Goal: Check status: Check status

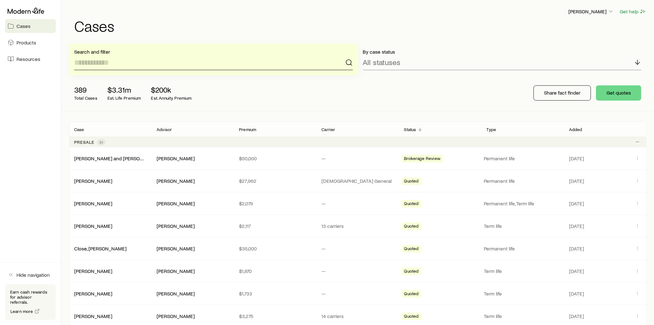
click at [131, 64] on input at bounding box center [213, 62] width 279 height 15
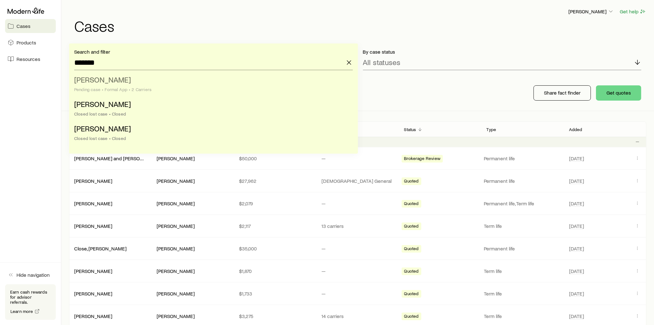
click at [125, 78] on span "[PERSON_NAME]" at bounding box center [102, 79] width 57 height 9
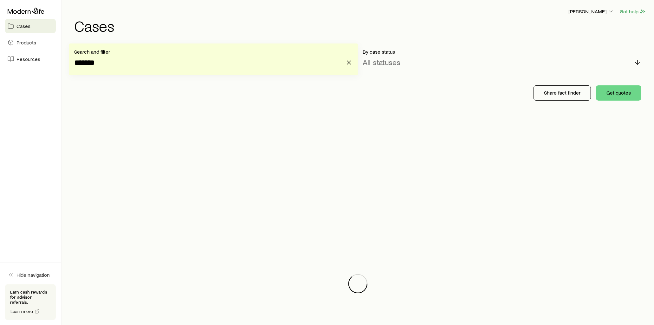
type input "**********"
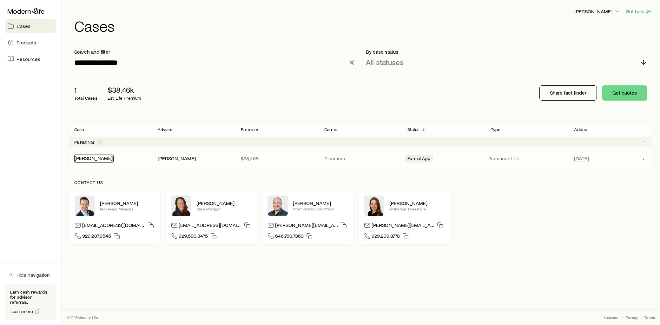
click at [101, 159] on link "[PERSON_NAME]" at bounding box center [94, 158] width 38 height 6
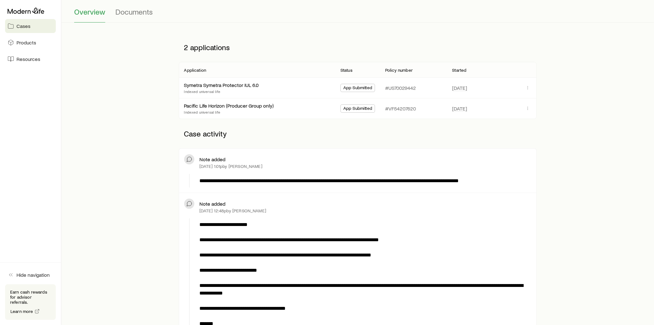
scroll to position [70, 0]
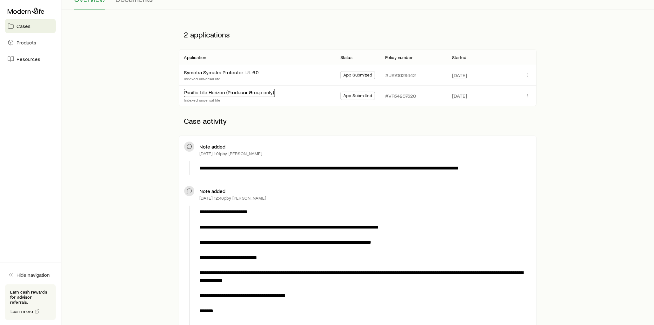
click at [248, 92] on link "Pacific Life Horizon (Producer Group only)" at bounding box center [229, 92] width 90 height 6
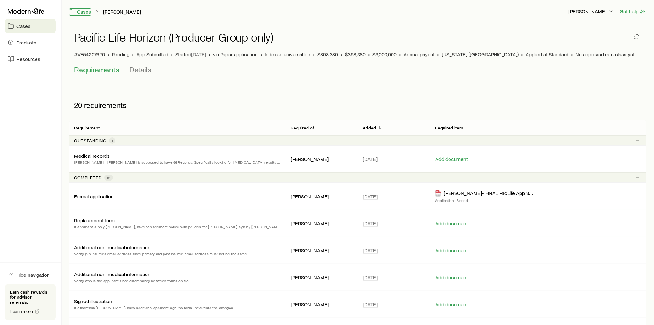
click at [84, 14] on link "Cases" at bounding box center [80, 11] width 22 height 7
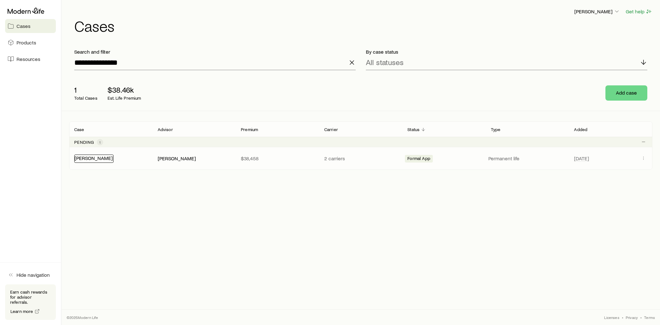
click at [102, 160] on link "[PERSON_NAME]" at bounding box center [94, 158] width 38 height 6
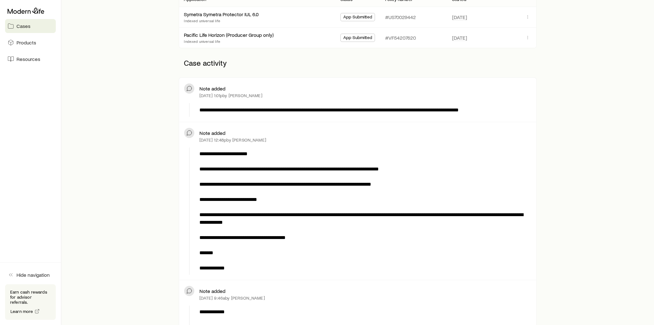
scroll to position [35, 0]
